Goal: Task Accomplishment & Management: Manage account settings

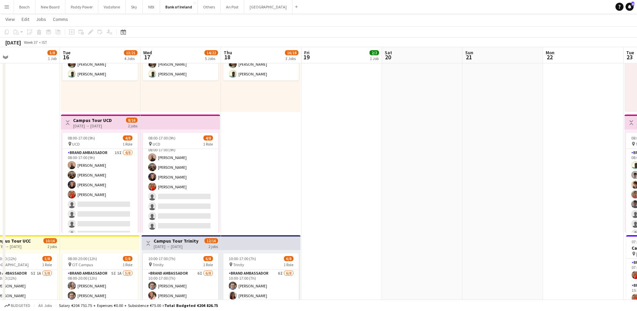
scroll to position [0, 264]
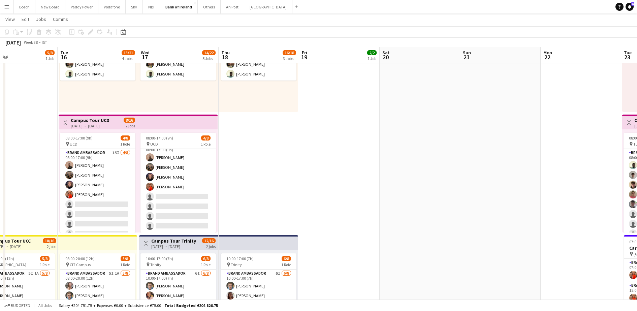
drag, startPoint x: 524, startPoint y: 175, endPoint x: 361, endPoint y: 176, distance: 163.3
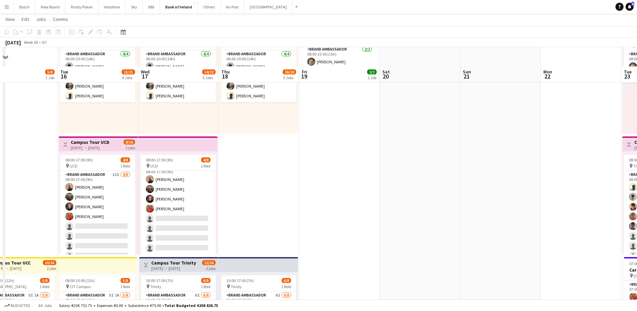
scroll to position [0, 0]
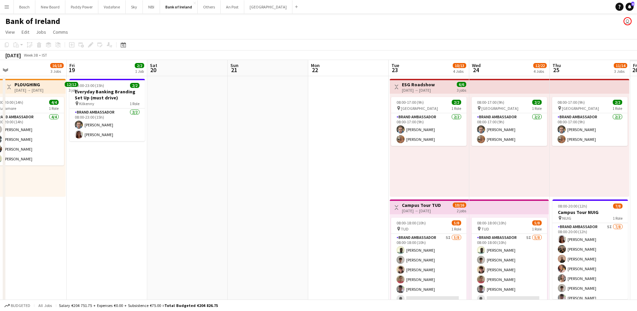
drag, startPoint x: 491, startPoint y: 182, endPoint x: 273, endPoint y: 194, distance: 218.5
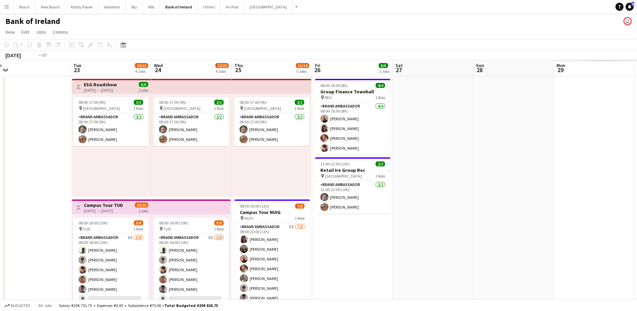
drag, startPoint x: 532, startPoint y: 181, endPoint x: 203, endPoint y: 188, distance: 328.4
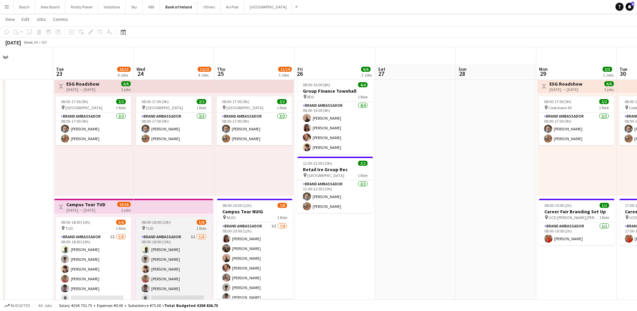
scroll to position [42, 0]
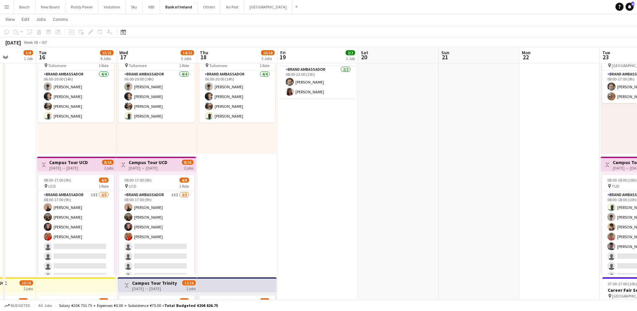
drag, startPoint x: 125, startPoint y: 127, endPoint x: 396, endPoint y: 122, distance: 271.4
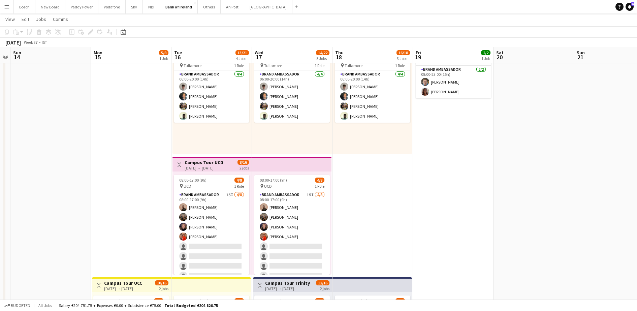
drag, startPoint x: 448, startPoint y: 129, endPoint x: 349, endPoint y: 143, distance: 100.0
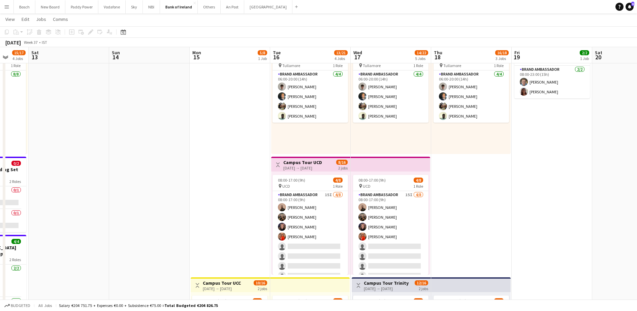
drag, startPoint x: 302, startPoint y: 155, endPoint x: 415, endPoint y: 157, distance: 113.1
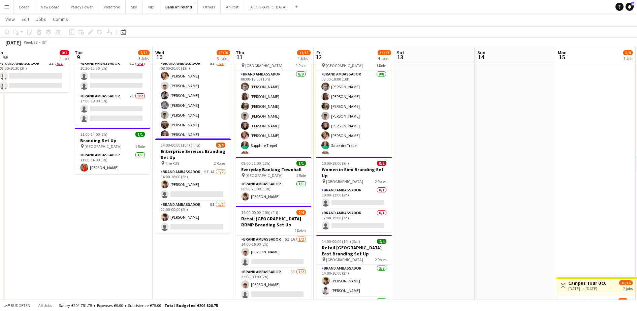
scroll to position [0, 169]
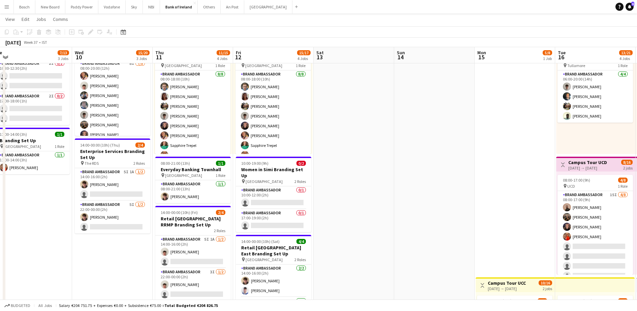
drag, startPoint x: 200, startPoint y: 137, endPoint x: 468, endPoint y: 139, distance: 268.0
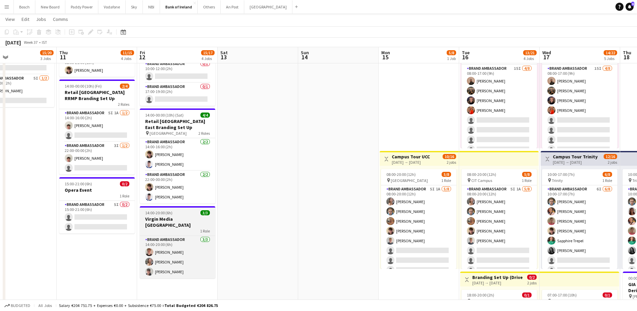
scroll to position [0, 265]
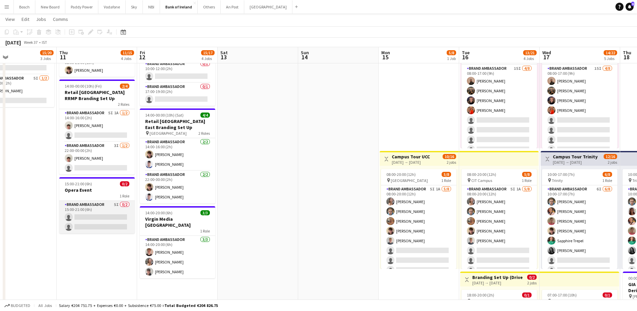
click at [106, 209] on app-card-role "Brand Ambassador 5I 0/2 15:00-21:00 (6h) single-neutral-actions single-neutral-…" at bounding box center [96, 217] width 75 height 33
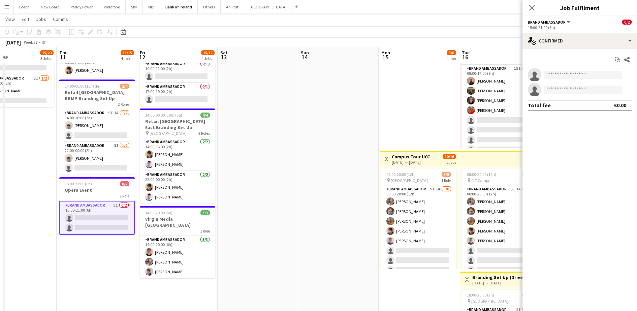
click at [567, 31] on app-options-switcher "Brand Ambassador All roles Brand Ambassador 0/2 15:00-21:00 (6h)" at bounding box center [579, 24] width 114 height 16
click at [567, 32] on app-options-switcher "Brand Ambassador All roles Brand Ambassador 0/2 15:00-21:00 (6h)" at bounding box center [579, 24] width 114 height 16
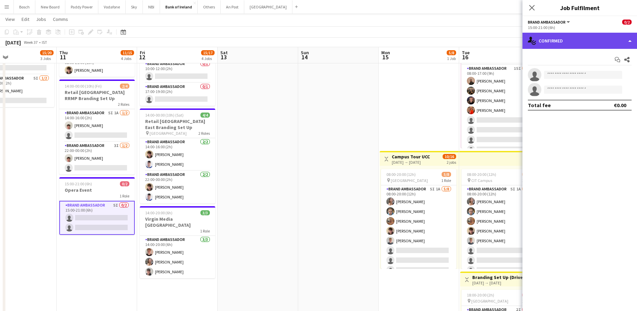
click at [567, 37] on div "single-neutral-actions-check-2 Confirmed" at bounding box center [579, 41] width 114 height 16
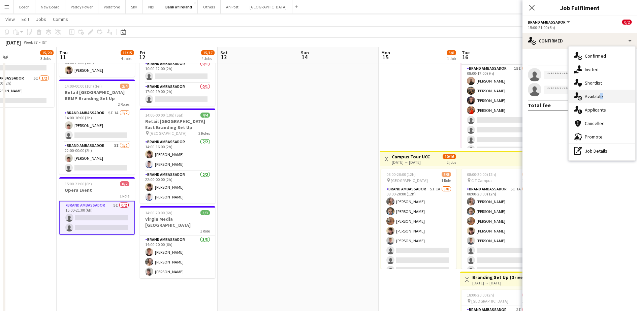
click at [600, 98] on div "single-neutral-actions-upload Available" at bounding box center [601, 96] width 67 height 13
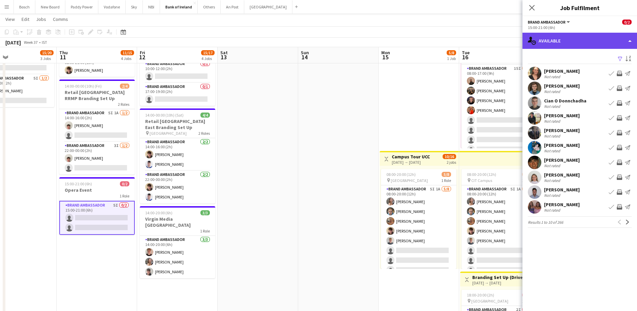
click at [571, 45] on div "single-neutral-actions-upload Available" at bounding box center [579, 41] width 114 height 16
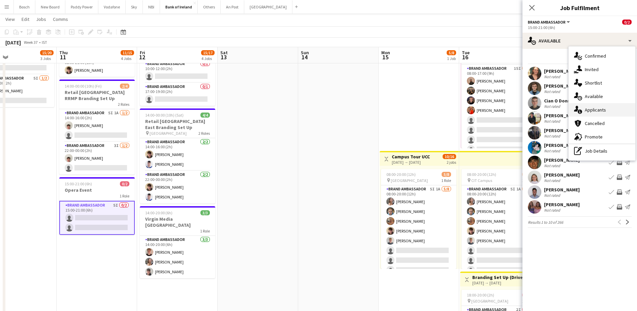
click at [592, 111] on div "single-neutral-actions-information Applicants" at bounding box center [601, 109] width 67 height 13
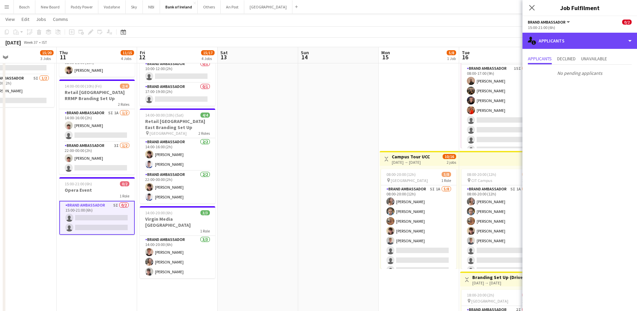
drag, startPoint x: 565, startPoint y: 38, endPoint x: 585, endPoint y: 62, distance: 30.7
click at [566, 38] on div "single-neutral-actions-information Applicants" at bounding box center [579, 41] width 114 height 16
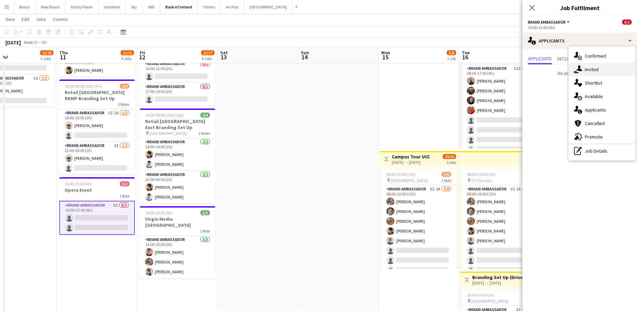
click at [588, 66] on div "single-neutral-actions-share-1 Invited" at bounding box center [601, 69] width 67 height 13
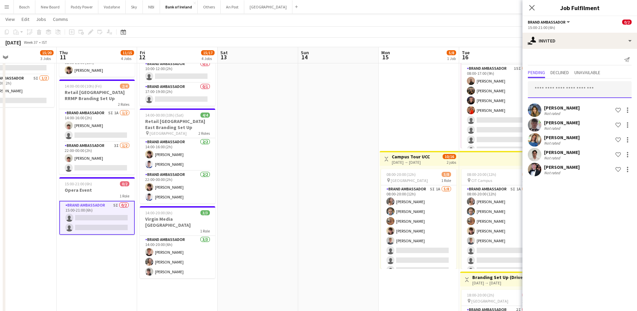
click at [569, 88] on input "text" at bounding box center [580, 89] width 104 height 17
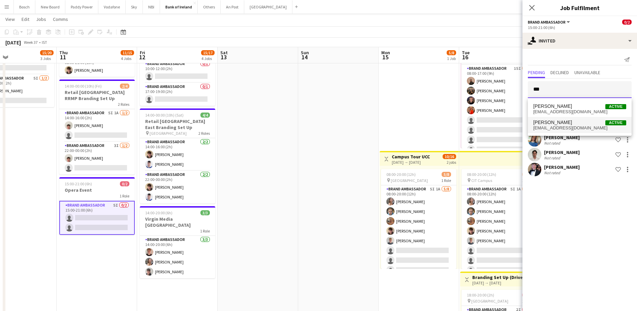
type input "***"
click at [563, 118] on mat-option "Ava Hartley Active avamfhartley@gmail.com" at bounding box center [580, 125] width 104 height 16
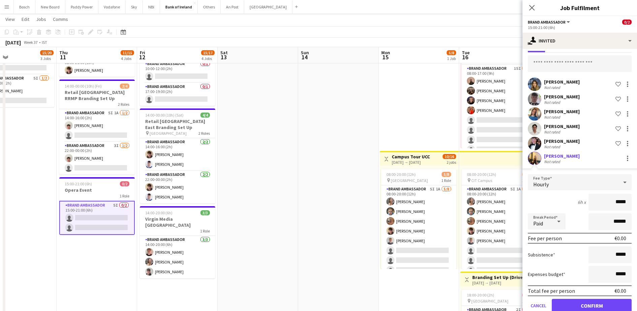
scroll to position [40, 0]
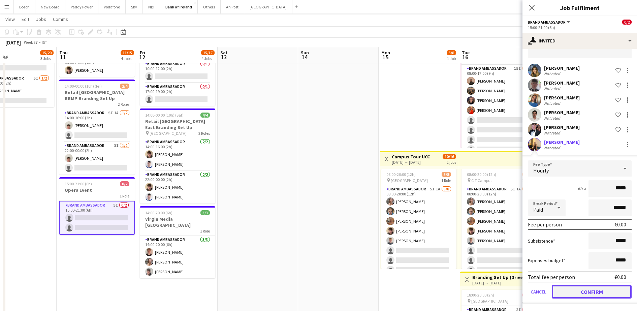
drag, startPoint x: 579, startPoint y: 291, endPoint x: 574, endPoint y: 258, distance: 33.0
click at [578, 291] on button "Confirm" at bounding box center [592, 291] width 80 height 13
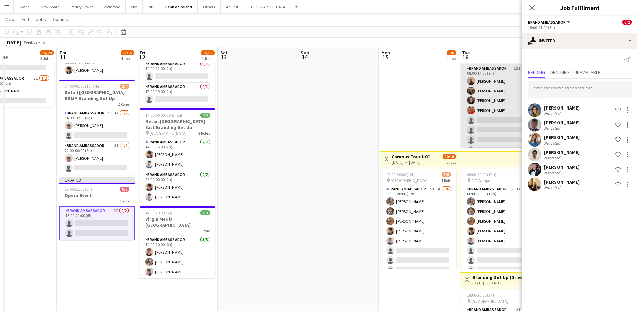
scroll to position [0, 0]
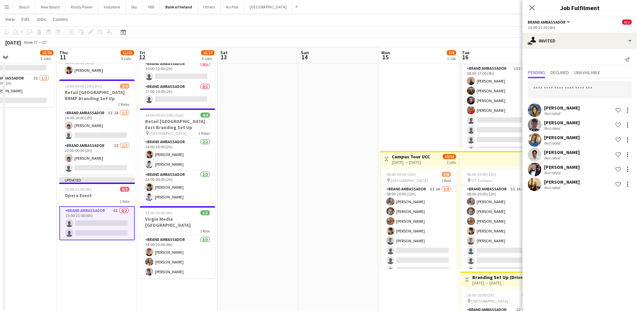
click at [506, 30] on app-toolbar "Copy Paste Paste Ctrl+V Paste with crew Ctrl+Shift+V Paste linked Job Delete Gr…" at bounding box center [318, 31] width 637 height 11
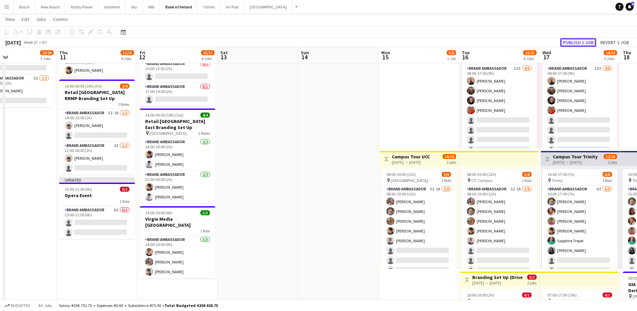
click at [575, 39] on button "Publish 1 job" at bounding box center [578, 42] width 36 height 9
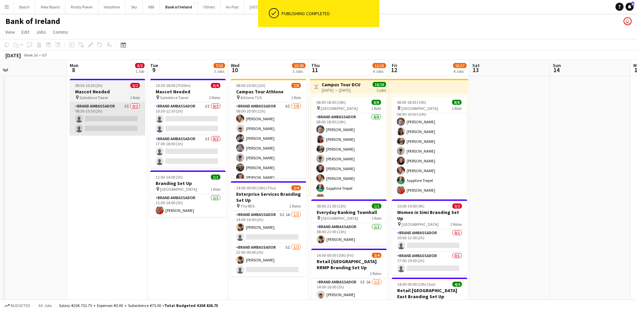
scroll to position [0, 174]
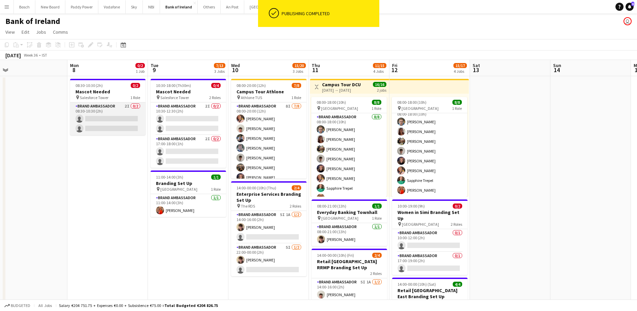
click at [104, 120] on app-card-role "Brand Ambassador 2I 0/2 08:30-10:30 (2h) single-neutral-actions single-neutral-…" at bounding box center [107, 118] width 75 height 33
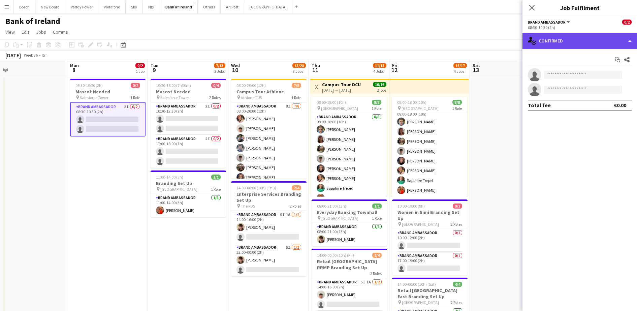
click at [598, 41] on div "single-neutral-actions-check-2 Confirmed" at bounding box center [579, 41] width 114 height 16
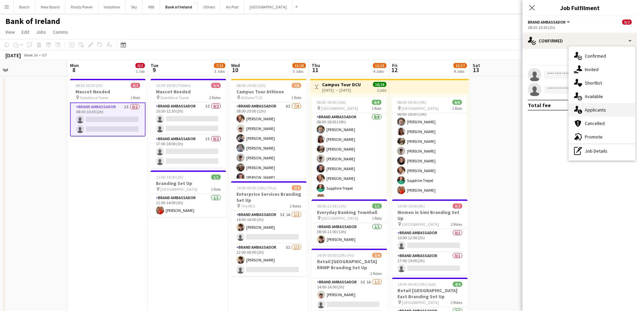
click at [600, 109] on div "single-neutral-actions-information Applicants" at bounding box center [601, 109] width 67 height 13
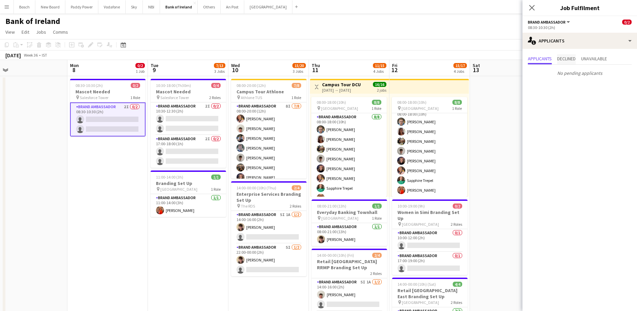
click at [569, 60] on span "Declined" at bounding box center [566, 58] width 19 height 5
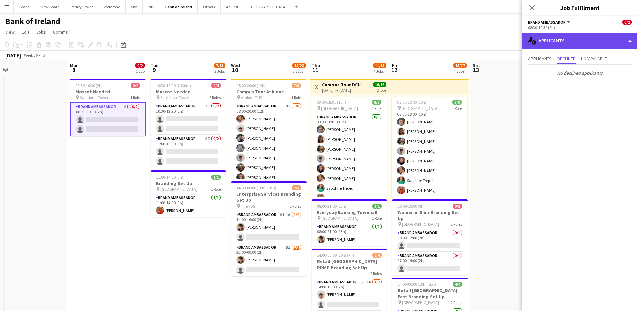
click at [575, 40] on div "single-neutral-actions-information Applicants" at bounding box center [579, 41] width 114 height 16
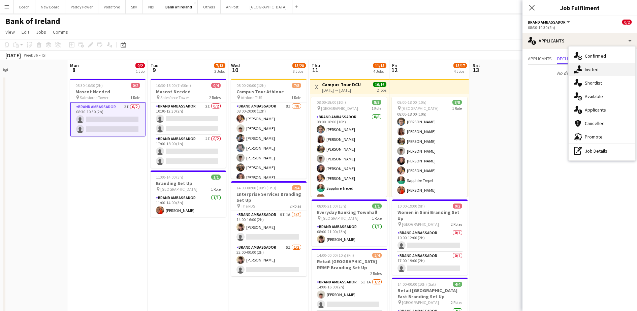
click at [590, 69] on div "single-neutral-actions-share-1 Invited" at bounding box center [601, 69] width 67 height 13
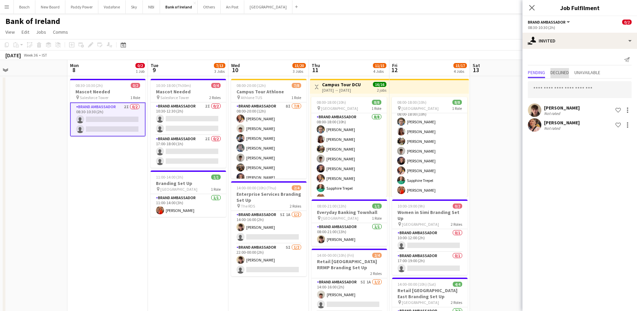
click at [563, 70] on span "Declined" at bounding box center [559, 72] width 19 height 5
click at [534, 69] on span "Pending" at bounding box center [536, 73] width 17 height 10
click at [441, 36] on app-page-menu "View Day view expanded Day view collapsed Month view Date picker Jump to today …" at bounding box center [318, 32] width 637 height 13
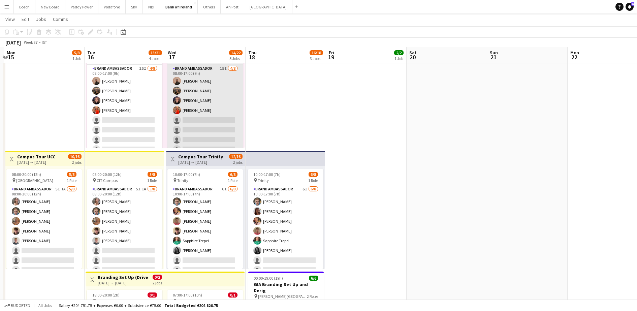
scroll to position [0, 201]
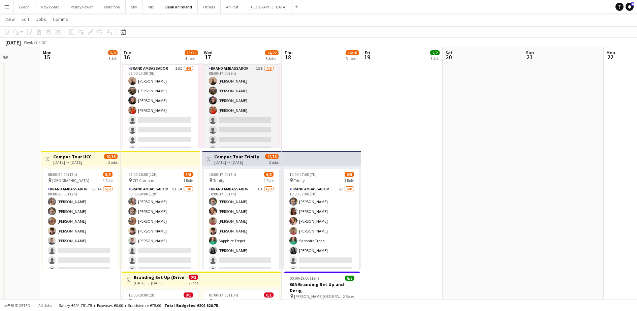
click at [232, 98] on app-card-role "Brand Ambassador 15I 4/8 08:00-17:00 (9h) Andrew Ajetunmobi Matheus Cramolich J…" at bounding box center [240, 110] width 75 height 91
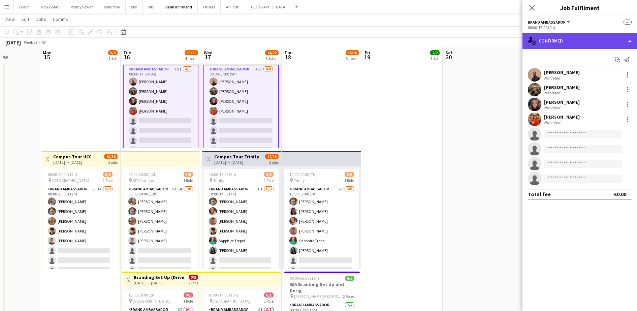
click at [540, 39] on div "single-neutral-actions-check-2 Confirmed" at bounding box center [579, 41] width 114 height 16
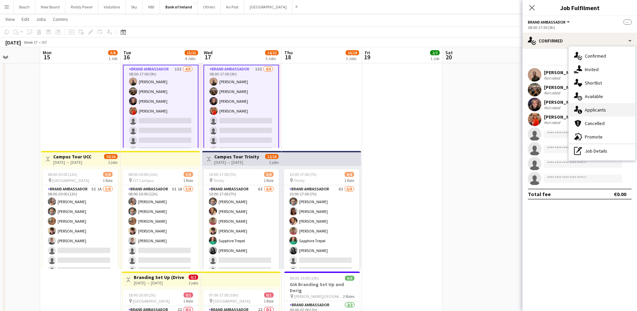
click at [594, 104] on div "single-neutral-actions-information Applicants" at bounding box center [601, 109] width 67 height 13
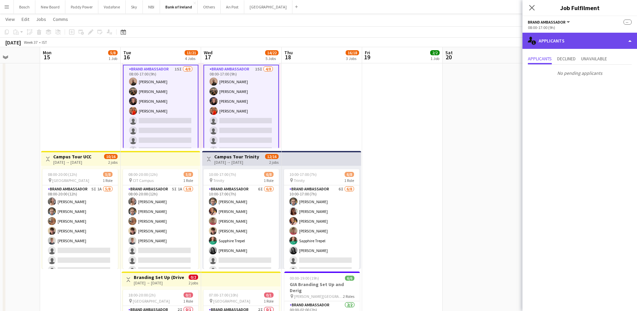
click at [557, 45] on div "single-neutral-actions-information Applicants" at bounding box center [579, 41] width 114 height 16
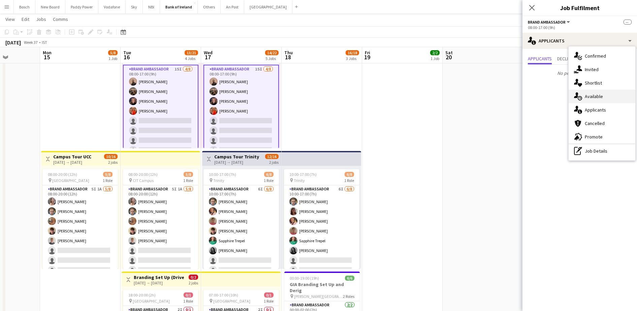
click at [582, 97] on div "single-neutral-actions-upload Available" at bounding box center [601, 96] width 67 height 13
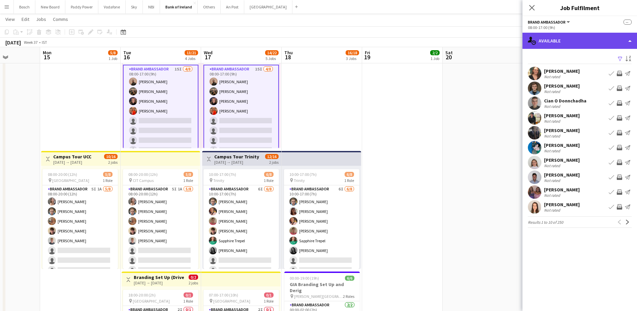
click at [563, 41] on div "single-neutral-actions-upload Available" at bounding box center [579, 41] width 114 height 16
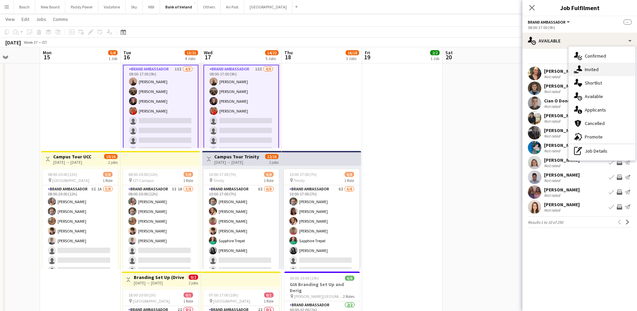
click at [594, 71] on div "single-neutral-actions-share-1 Invited" at bounding box center [601, 69] width 67 height 13
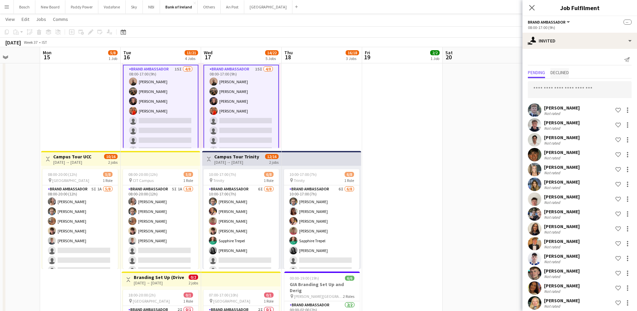
click at [565, 71] on span "Declined" at bounding box center [559, 72] width 19 height 5
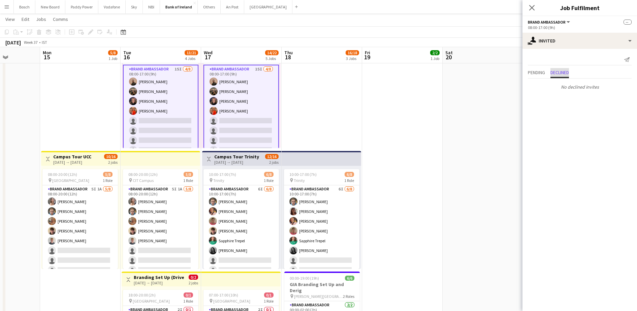
click at [552, 68] on span "Declined" at bounding box center [559, 73] width 19 height 10
click at [547, 70] on div "Pending Declined" at bounding box center [580, 73] width 104 height 10
click at [529, 73] on span "Pending" at bounding box center [536, 72] width 17 height 5
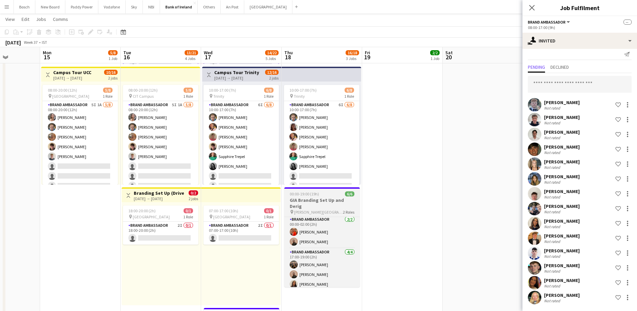
scroll to position [0, 0]
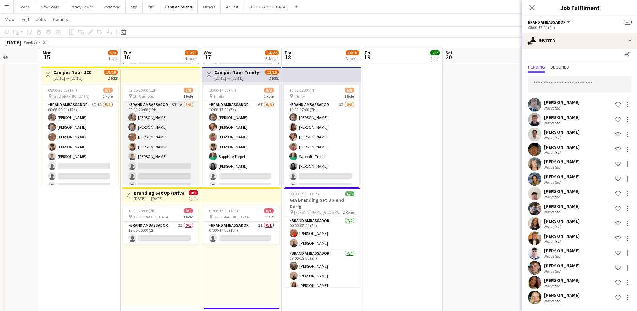
click at [154, 137] on app-card-role "Brand Ambassador 5I 1A 5/8 08:00-20:00 (12h) Clodagh O’ Callaghan Dominik Moryc…" at bounding box center [160, 146] width 75 height 91
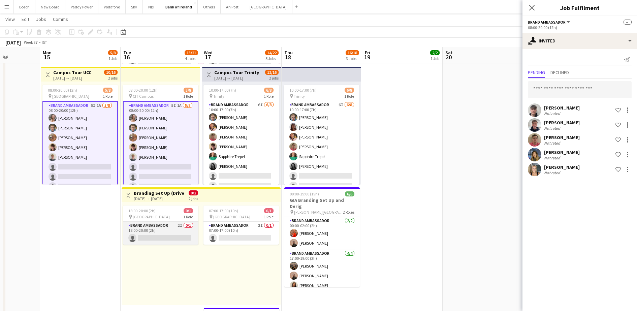
click at [158, 226] on app-card-role "Brand Ambassador 2I 0/1 18:00-20:00 (2h) single-neutral-actions" at bounding box center [160, 233] width 75 height 23
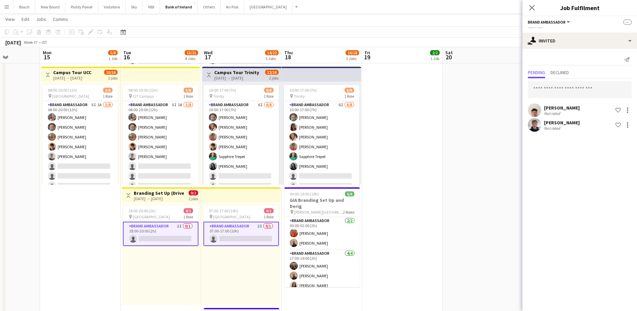
click at [174, 191] on h3 "Branding Set Up (Driver) - Overnight" at bounding box center [159, 193] width 50 height 6
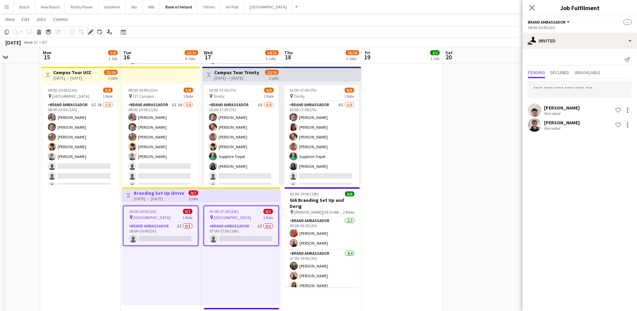
click at [92, 31] on icon at bounding box center [91, 32] width 4 height 4
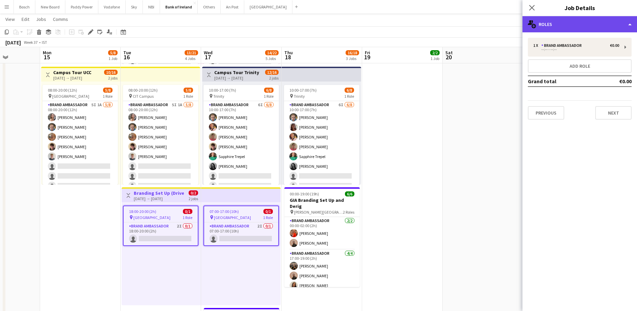
click at [564, 29] on div "multiple-users-add Roles" at bounding box center [579, 24] width 114 height 16
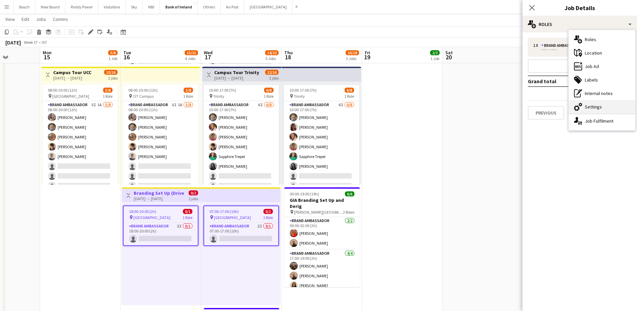
click at [608, 107] on div "cog-double-3 Settings" at bounding box center [601, 106] width 67 height 13
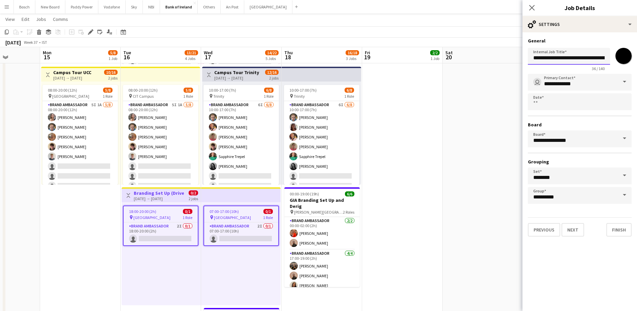
click at [558, 56] on input "**********" at bounding box center [569, 56] width 82 height 17
type input "**********"
click at [490, 20] on app-page-menu "View Day view expanded Day view collapsed Month view Date picker Jump to today …" at bounding box center [318, 19] width 637 height 13
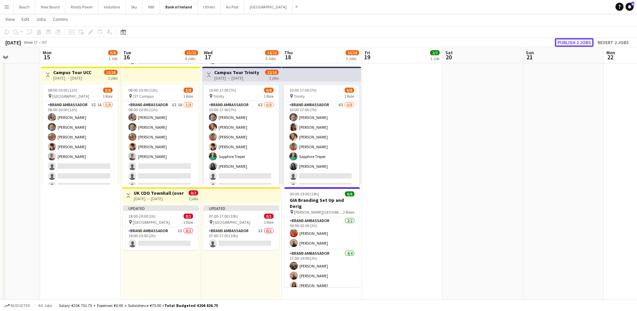
click at [584, 44] on button "Publish 2 jobs" at bounding box center [574, 42] width 39 height 9
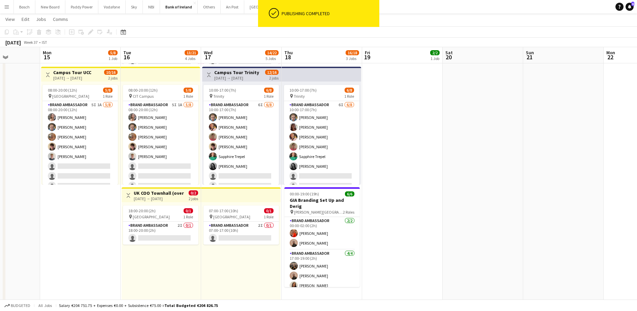
click at [137, 198] on div "16-09-2025 → 17-09-2025" at bounding box center [159, 198] width 50 height 5
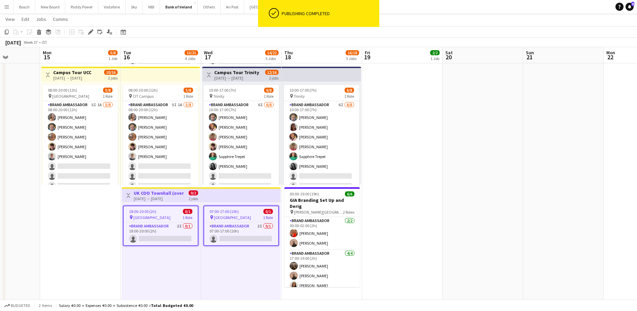
click at [554, 225] on app-date-cell at bounding box center [563, 95] width 80 height 545
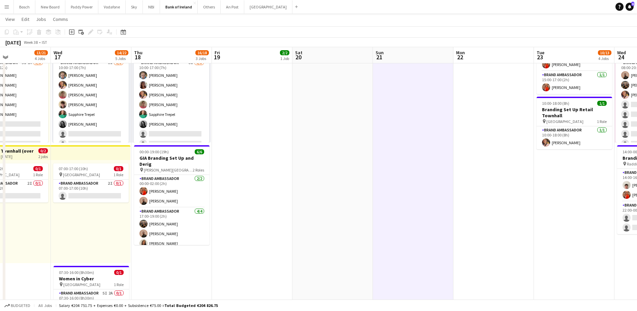
scroll to position [0, 212]
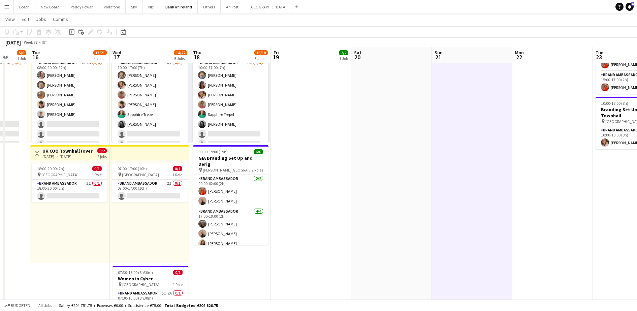
drag, startPoint x: 552, startPoint y: 227, endPoint x: 460, endPoint y: 230, distance: 91.3
click at [460, 230] on app-calendar-viewport "Sat 13 Sun 14 Mon 15 5/8 1 Job Tue 16 13/21 4 Jobs Wed 17 14/22 5 Jobs Thu 18 1…" at bounding box center [318, 313] width 637 height 1162
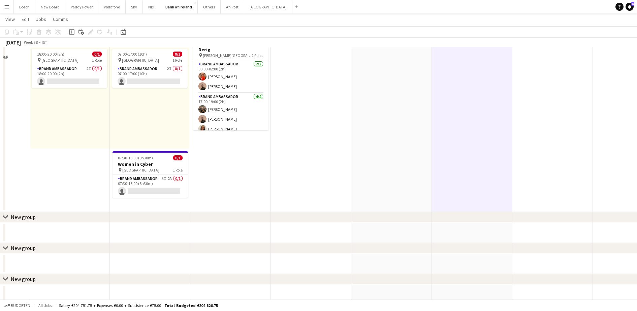
scroll to position [421, 0]
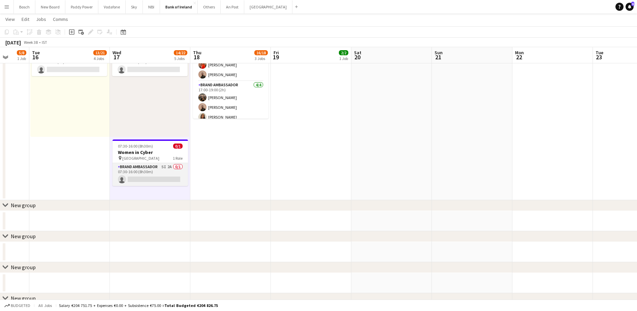
click at [158, 173] on app-card-role "Brand Ambassador 5I 2A 0/1 07:30-16:00 (8h30m) single-neutral-actions" at bounding box center [149, 174] width 75 height 23
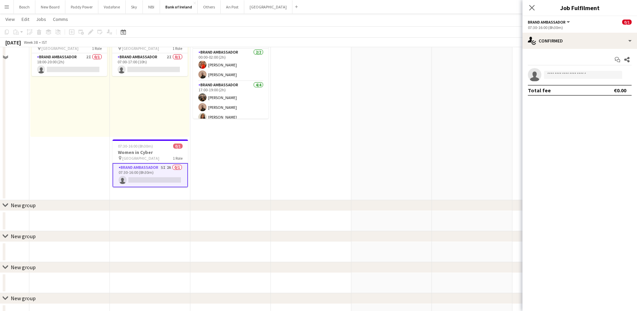
scroll to position [295, 0]
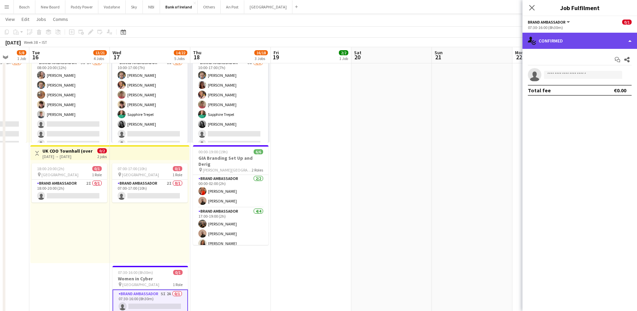
click at [555, 42] on div "single-neutral-actions-check-2 Confirmed" at bounding box center [579, 41] width 114 height 16
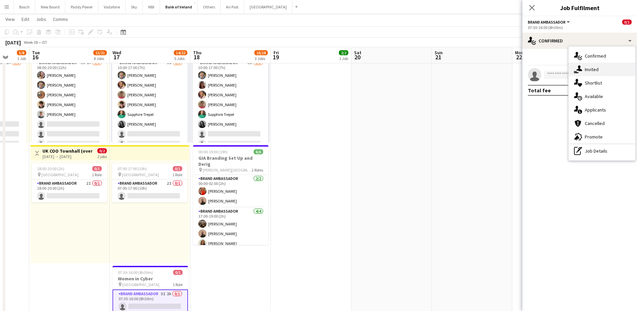
click at [590, 73] on div "single-neutral-actions-share-1 Invited" at bounding box center [601, 69] width 67 height 13
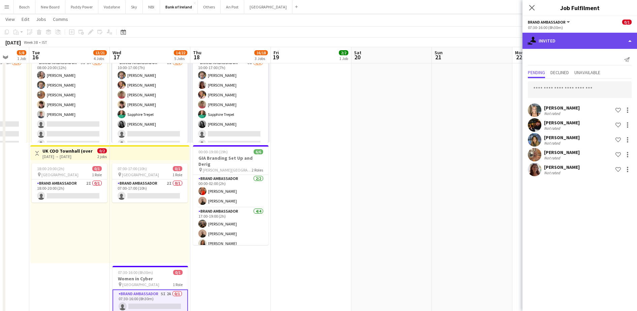
click at [567, 35] on div "single-neutral-actions-share-1 Invited" at bounding box center [579, 41] width 114 height 16
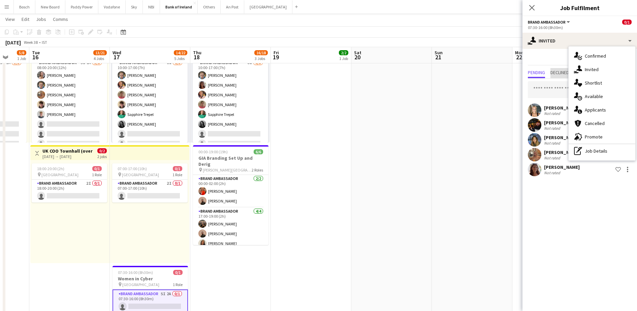
click at [555, 71] on span "Declined" at bounding box center [559, 72] width 19 height 5
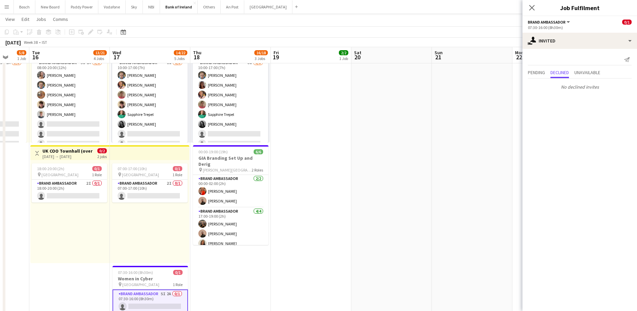
click at [522, 70] on app-date-cell at bounding box center [552, 53] width 80 height 545
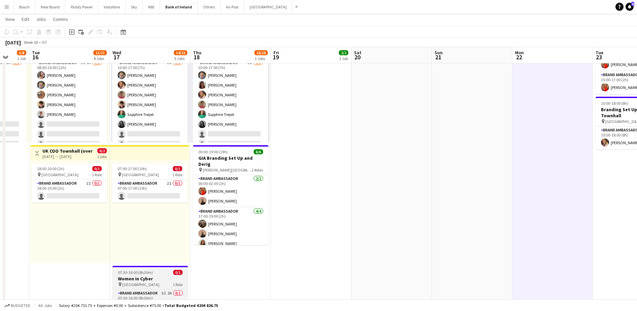
click at [147, 274] on span "07:30-16:00 (8h30m)" at bounding box center [135, 272] width 35 height 5
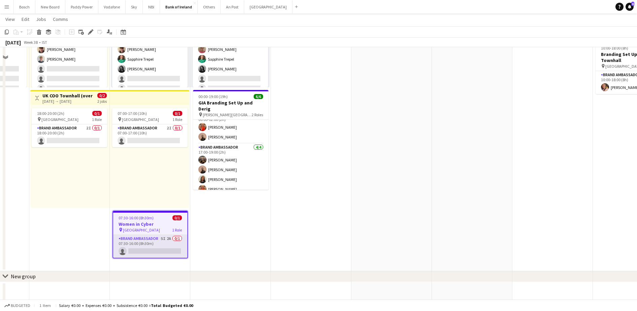
scroll to position [421, 0]
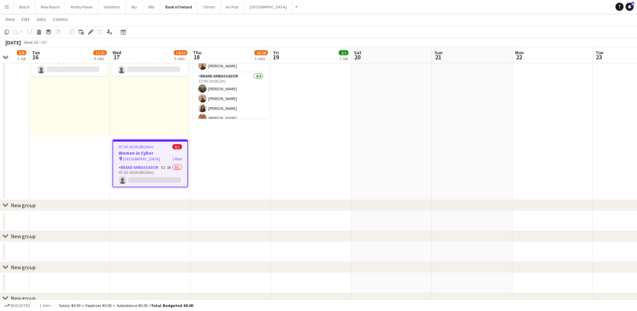
drag, startPoint x: 140, startPoint y: 181, endPoint x: 188, endPoint y: 154, distance: 54.3
click at [141, 181] on app-card-role "Brand Ambassador 5I 2A 0/1 07:30-16:00 (8h30m) single-neutral-actions" at bounding box center [150, 175] width 74 height 23
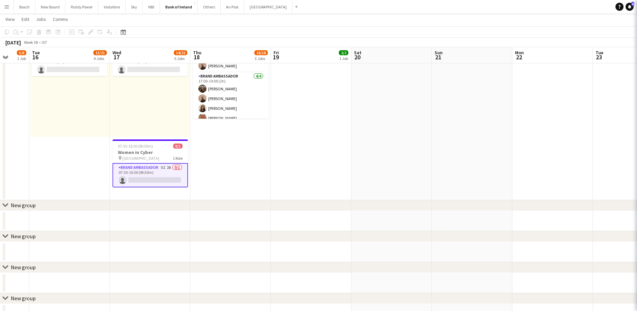
scroll to position [0, 212]
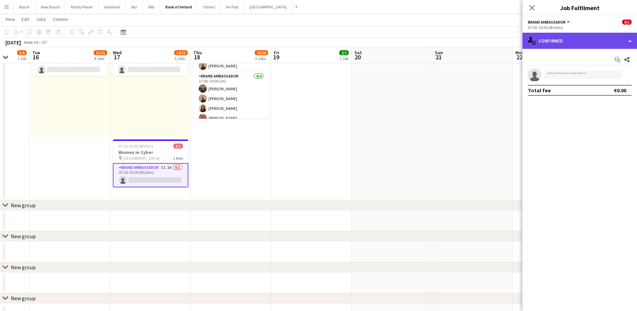
drag, startPoint x: 588, startPoint y: 36, endPoint x: 588, endPoint y: 41, distance: 5.1
click at [588, 36] on div "single-neutral-actions-check-2 Confirmed" at bounding box center [579, 41] width 114 height 16
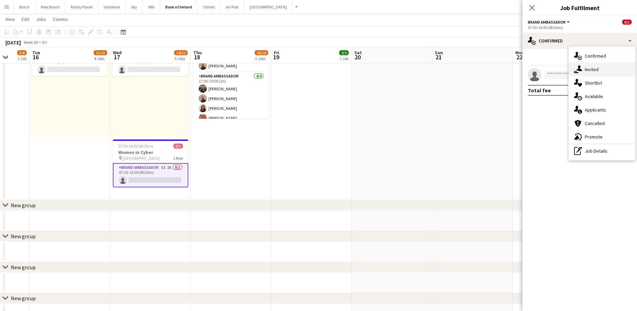
click at [603, 66] on div "single-neutral-actions-share-1 Invited" at bounding box center [601, 69] width 67 height 13
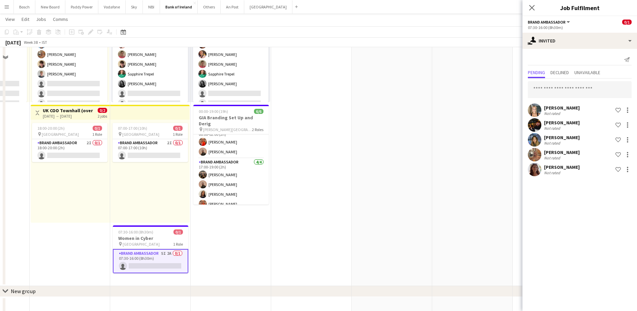
scroll to position [337, 0]
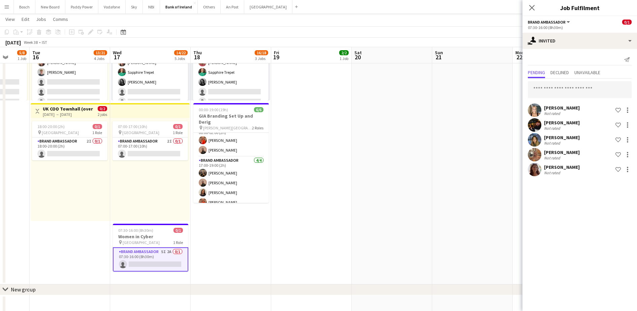
click at [459, 42] on div "September 2025 Week 38 • IST" at bounding box center [318, 42] width 637 height 9
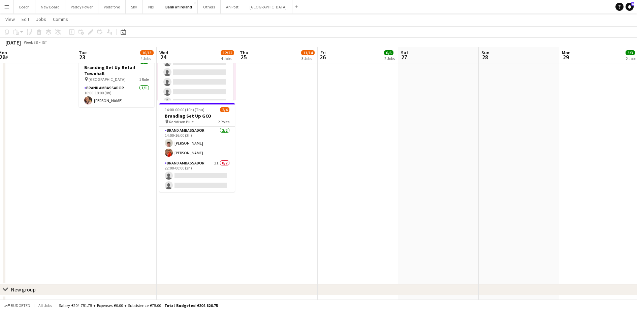
drag, startPoint x: 427, startPoint y: 148, endPoint x: 273, endPoint y: 134, distance: 154.9
click at [192, 121] on app-calendar-viewport "Wed 17 14/22 5 Jobs Thu 18 16/18 3 Jobs Fri 19 2/2 1 Job Sat 20 Sun 21 Mon 22 T…" at bounding box center [318, 271] width 637 height 1162
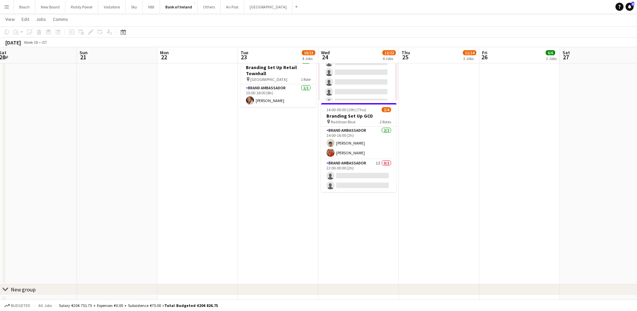
scroll to position [0, 236]
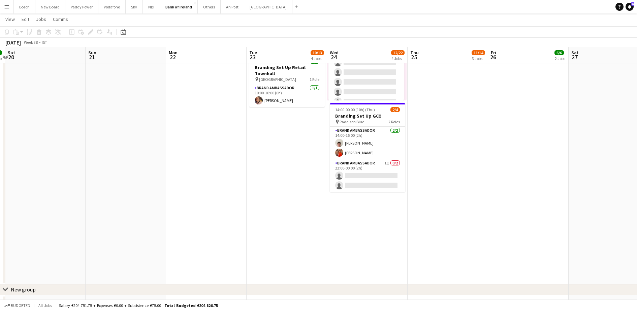
drag, startPoint x: 447, startPoint y: 158, endPoint x: 376, endPoint y: 148, distance: 72.3
click at [376, 148] on app-calendar-viewport "Wed 17 14/22 5 Jobs Thu 18 16/18 3 Jobs Fri 19 2/2 1 Job Sat 20 Sun 21 Mon 22 T…" at bounding box center [318, 271] width 637 height 1162
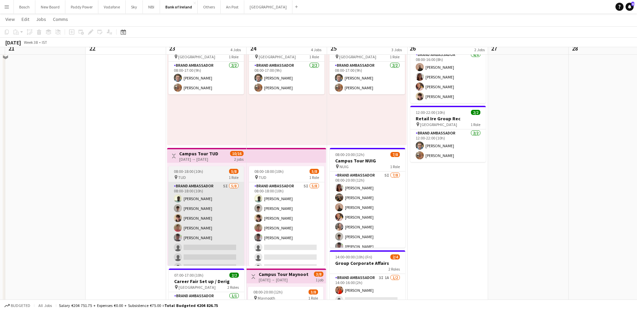
scroll to position [42, 0]
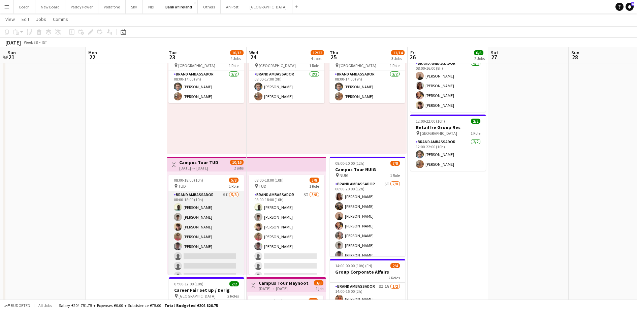
click at [173, 196] on app-card-role "Brand Ambassador 5I 5/8 08:00-18:00 (10h) Daniel Muya Jakub Kula David Woods Za…" at bounding box center [205, 236] width 75 height 91
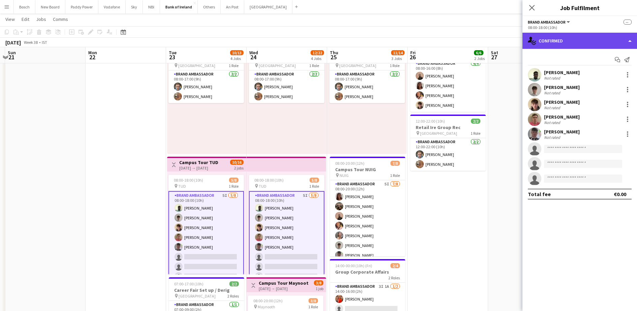
click at [565, 42] on div "single-neutral-actions-check-2 Confirmed" at bounding box center [579, 41] width 114 height 16
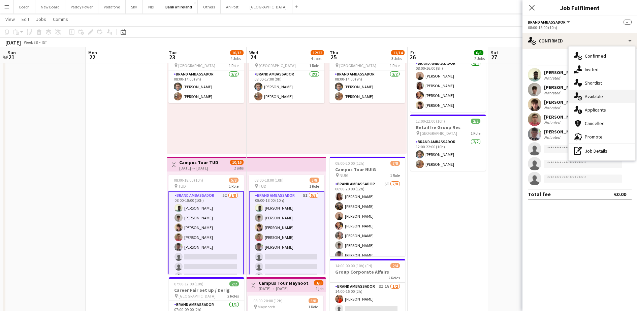
click at [589, 92] on div "single-neutral-actions-upload Available" at bounding box center [601, 96] width 67 height 13
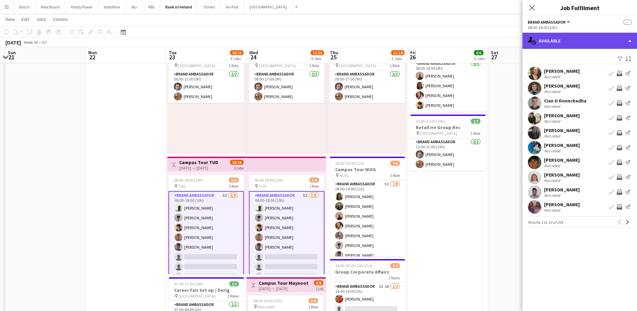
click at [562, 39] on div "single-neutral-actions-upload Available" at bounding box center [579, 41] width 114 height 16
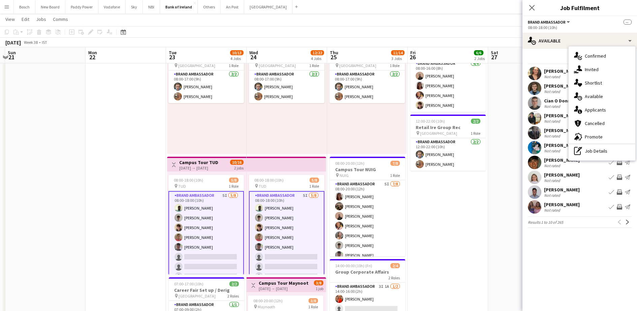
click at [591, 107] on div "single-neutral-actions-information Applicants" at bounding box center [601, 109] width 67 height 13
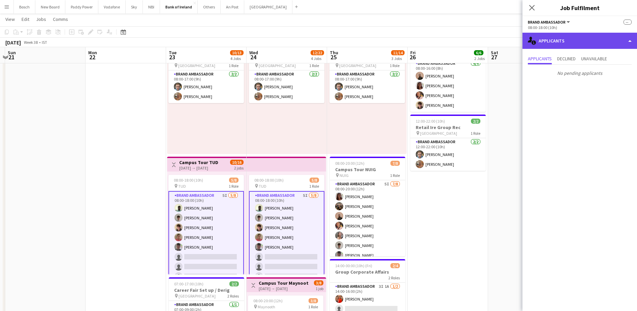
click at [575, 40] on div "single-neutral-actions-information Applicants" at bounding box center [579, 41] width 114 height 16
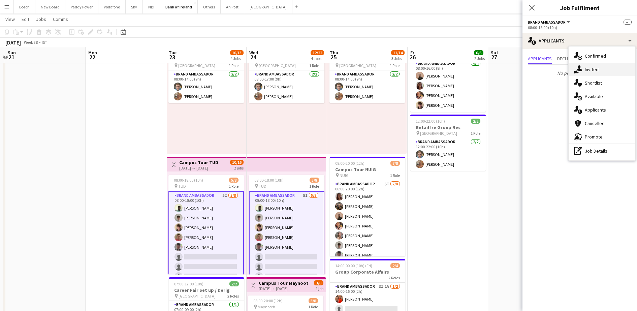
click at [600, 67] on div "single-neutral-actions-share-1 Invited" at bounding box center [601, 69] width 67 height 13
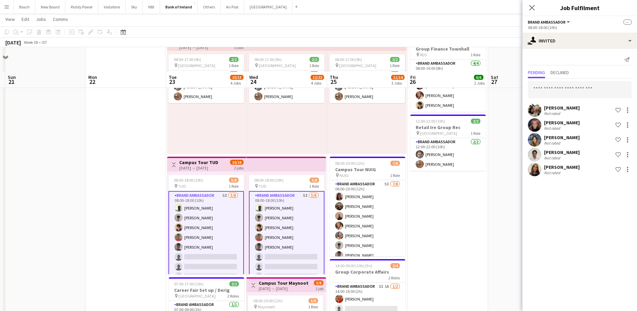
scroll to position [84, 0]
